Goal: Task Accomplishment & Management: Use online tool/utility

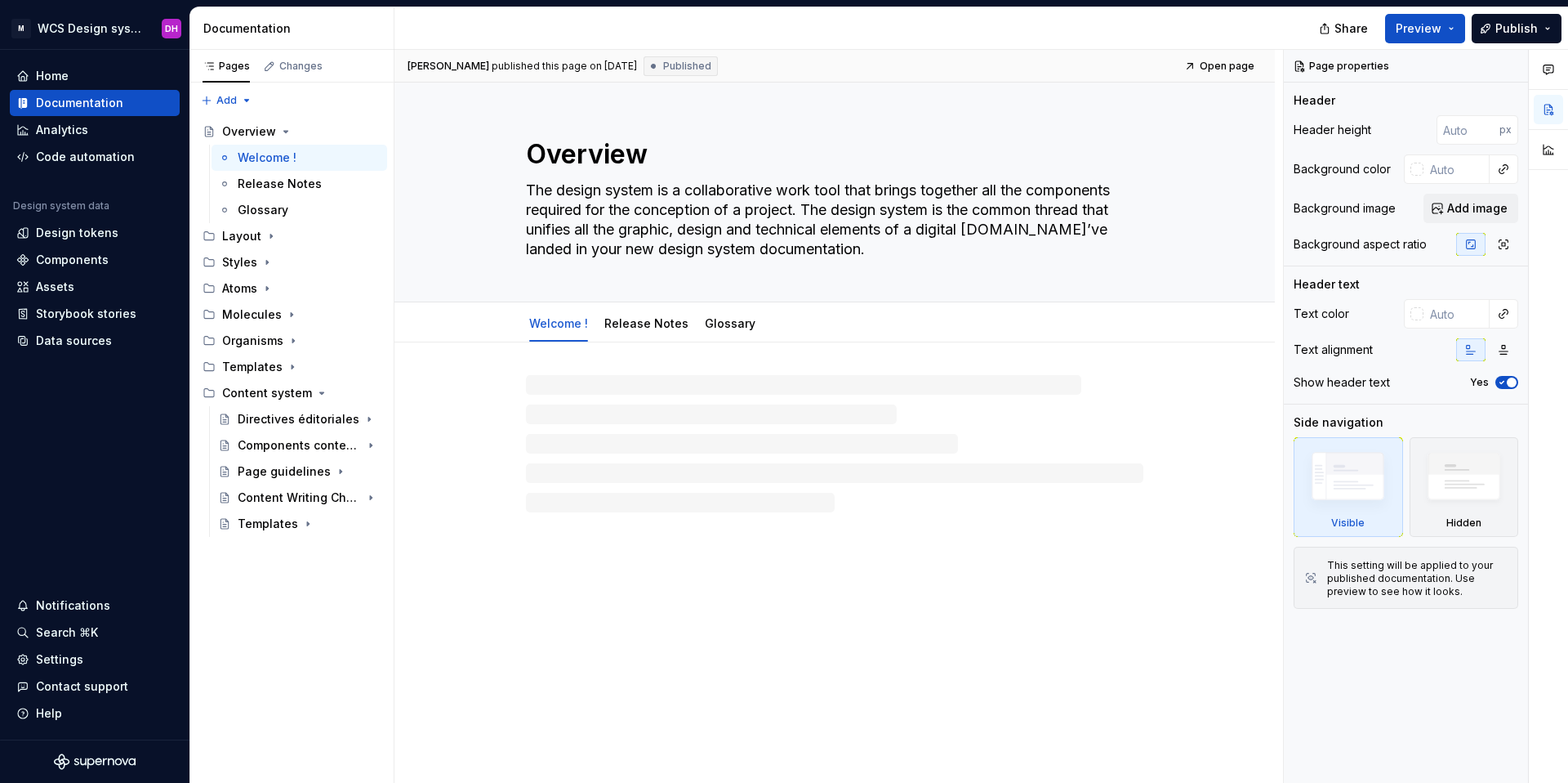
click at [1425, 31] on span "Preview" at bounding box center [1420, 28] width 46 height 16
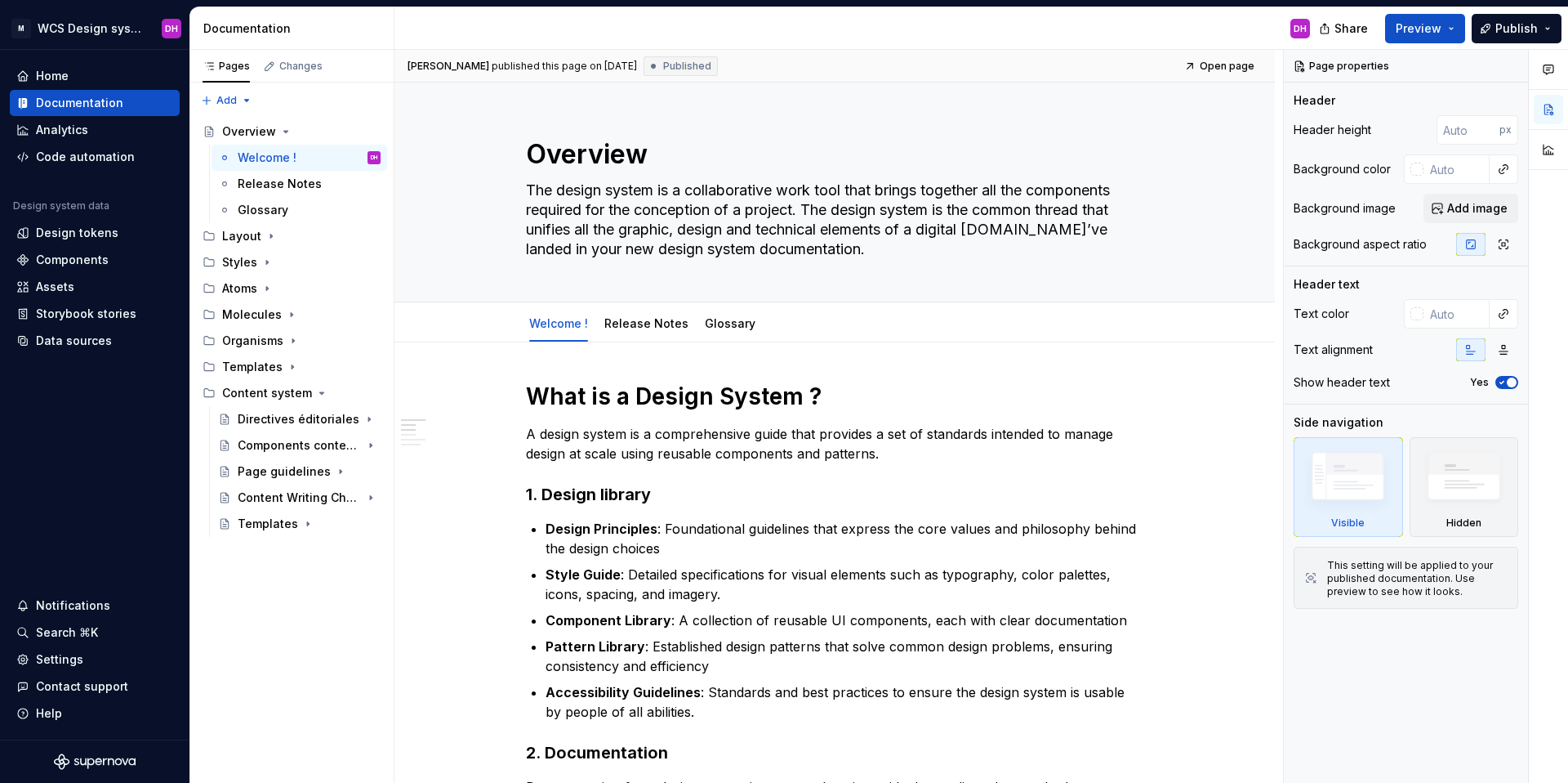
click at [1186, 27] on div "DH" at bounding box center [859, 29] width 929 height 42
click at [1553, 25] on button "Publish" at bounding box center [1517, 28] width 90 height 30
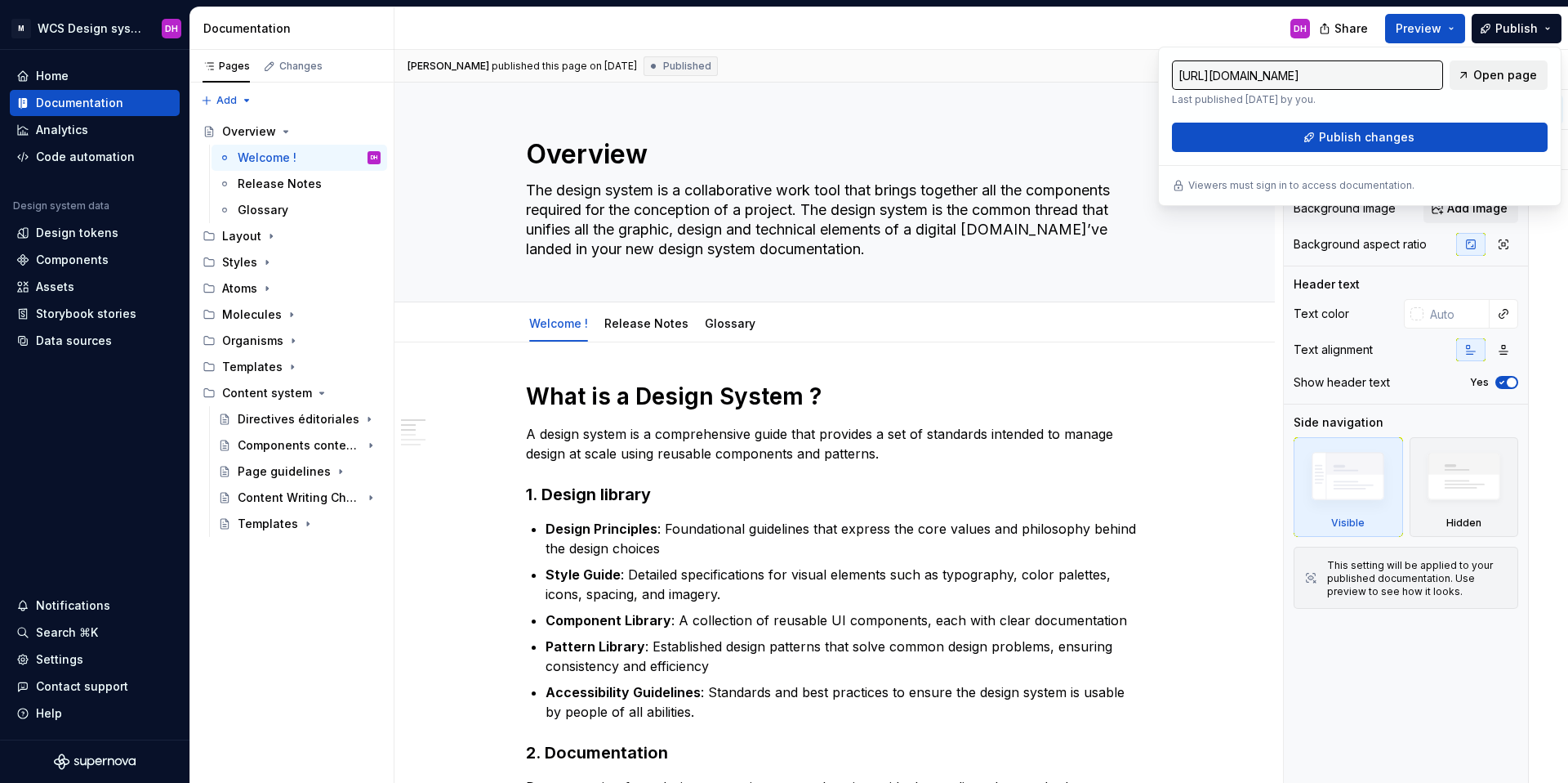
click at [1496, 72] on span "Open page" at bounding box center [1506, 75] width 64 height 16
type textarea "*"
